Goal: Check status: Verify the current state of an ongoing process or item

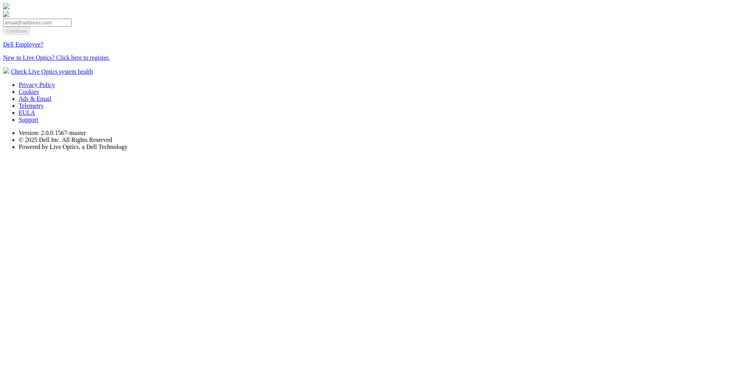
click at [43, 48] on link "Dell Employee?" at bounding box center [23, 44] width 40 height 7
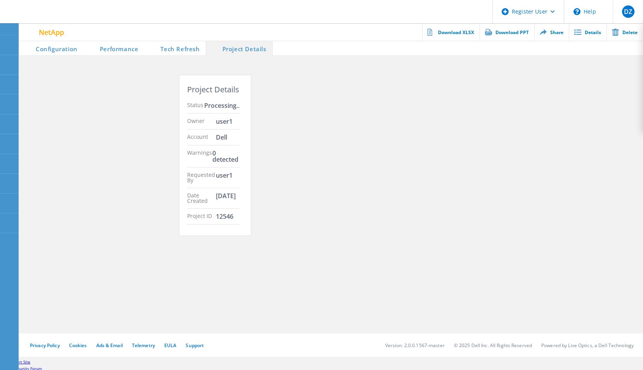
click at [415, 176] on div "Project Details Status Processing.. Owner user1 Account Dell Warnings 0 detecte…" at bounding box center [332, 150] width 320 height 188
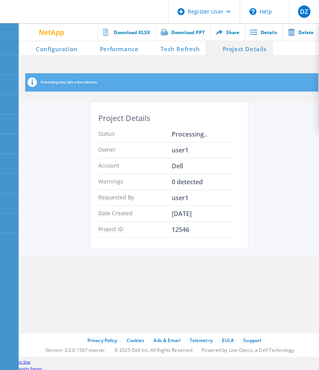
click at [297, 138] on div "Project Details Status Processing.. Owner user1 Account Dell Warnings 0 detecte…" at bounding box center [168, 179] width 299 height 155
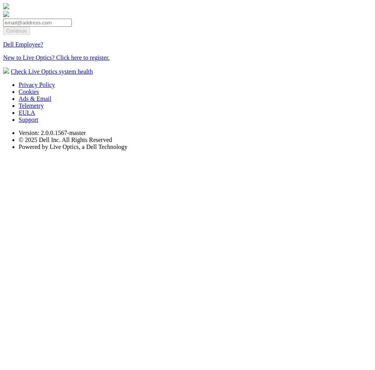
click at [43, 48] on link "Dell Employee?" at bounding box center [23, 44] width 40 height 7
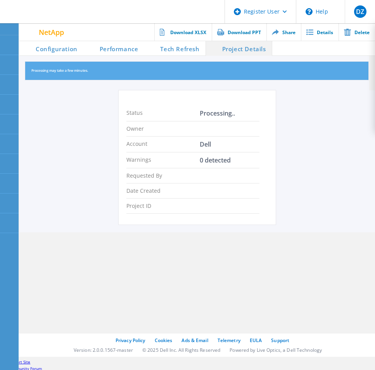
click at [75, 49] on li "Configuration" at bounding box center [51, 48] width 64 height 16
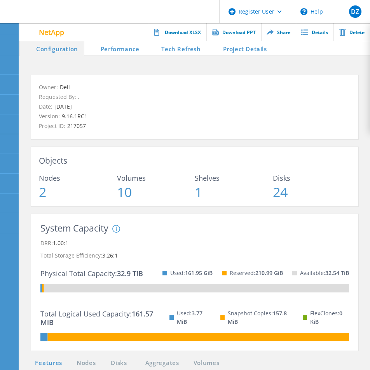
click at [241, 50] on li "Project Details" at bounding box center [240, 48] width 66 height 16
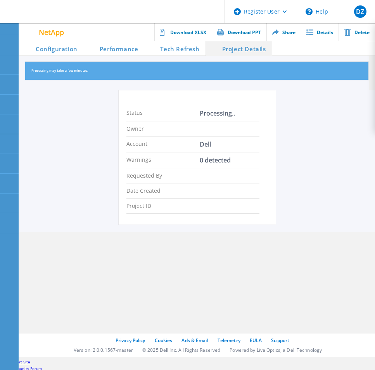
click at [70, 49] on li "Configuration" at bounding box center [51, 48] width 64 height 16
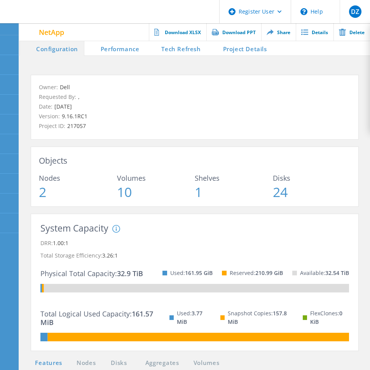
click at [252, 47] on li "Project Details" at bounding box center [240, 48] width 66 height 16
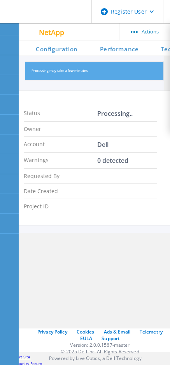
click at [44, 49] on li "Configuration" at bounding box center [51, 48] width 64 height 16
